Goal: Transaction & Acquisition: Purchase product/service

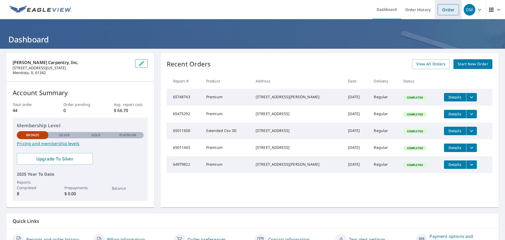
click at [445, 13] on link "Order" at bounding box center [448, 9] width 21 height 11
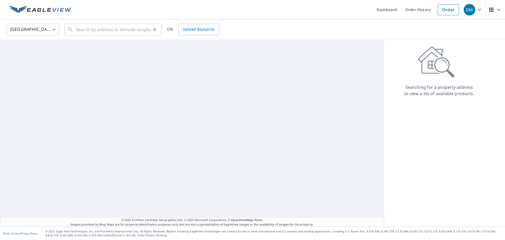
drag, startPoint x: 71, startPoint y: 29, endPoint x: 74, endPoint y: 27, distance: 4.4
click at [71, 30] on icon at bounding box center [70, 29] width 6 height 6
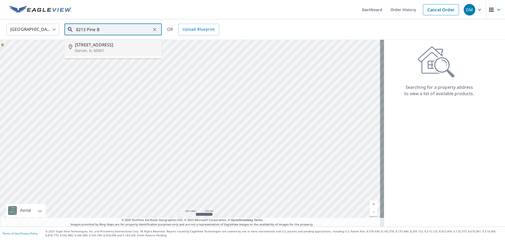
click at [92, 48] on p "Darien, IL 60561" at bounding box center [116, 50] width 83 height 5
type input "[STREET_ADDRESS]"
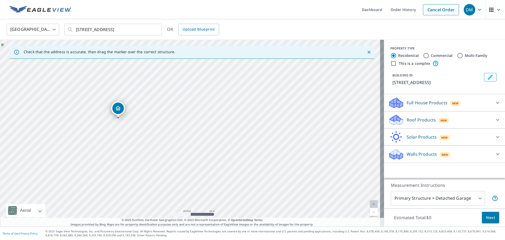
click at [486, 219] on span "Next" at bounding box center [490, 217] width 9 height 7
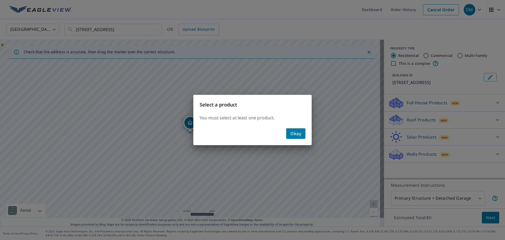
drag, startPoint x: 304, startPoint y: 131, endPoint x: 386, endPoint y: 127, distance: 82.5
click at [304, 131] on button "Okay" at bounding box center [295, 133] width 19 height 11
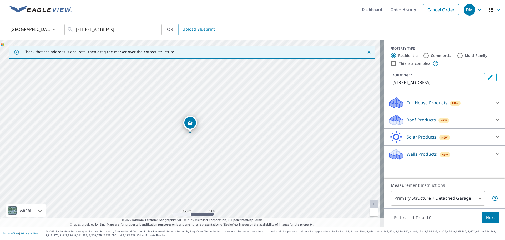
click at [423, 123] on p "Roof Products" at bounding box center [421, 120] width 29 height 6
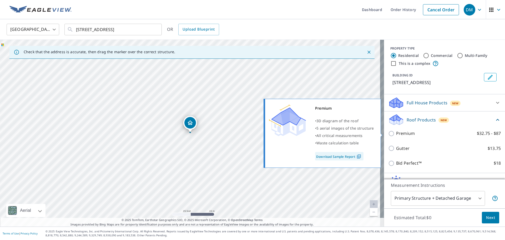
click at [391, 133] on input "Premium $32.75 - $87" at bounding box center [392, 133] width 8 height 6
checkbox input "true"
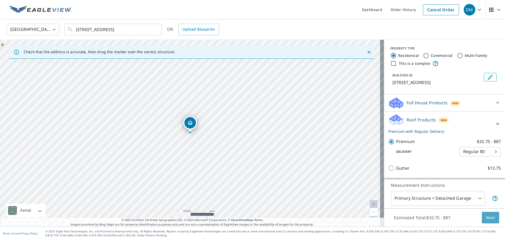
click at [486, 219] on span "Next" at bounding box center [490, 217] width 9 height 7
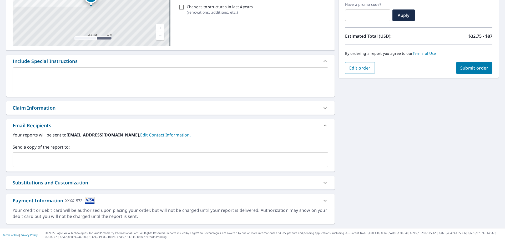
scroll to position [92, 0]
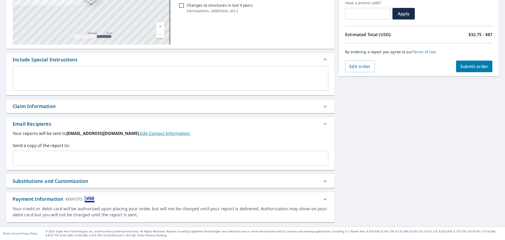
click at [32, 183] on div "Substitutions and Customization" at bounding box center [51, 180] width 76 height 7
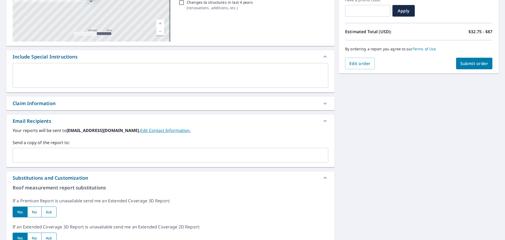
scroll to position [0, 0]
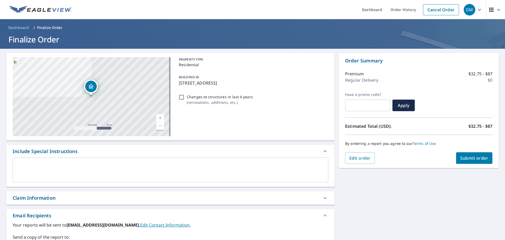
click at [180, 96] on input "Changes to structures in last 4 years ( renovations, additions, etc. )" at bounding box center [181, 97] width 6 height 6
click at [181, 97] on input "Changes to structures in last 4 years ( renovations, additions, etc. )" at bounding box center [181, 97] width 6 height 6
checkbox input "false"
click at [480, 159] on span "Submit order" at bounding box center [474, 158] width 28 height 6
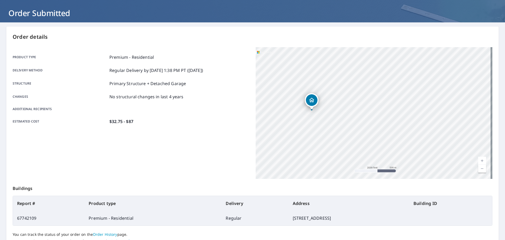
scroll to position [70, 0]
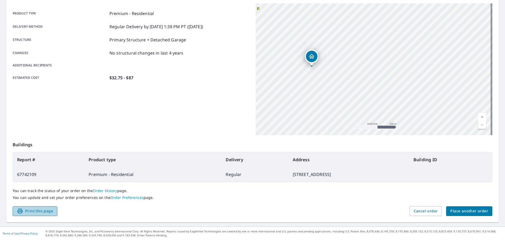
click at [31, 213] on span "Print this page" at bounding box center [35, 211] width 36 height 7
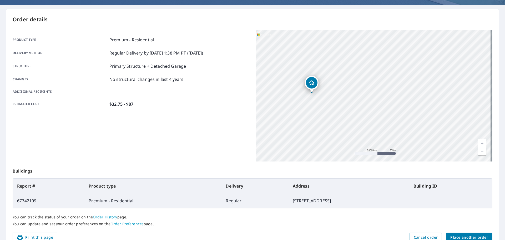
scroll to position [0, 0]
